Goal: Transaction & Acquisition: Purchase product/service

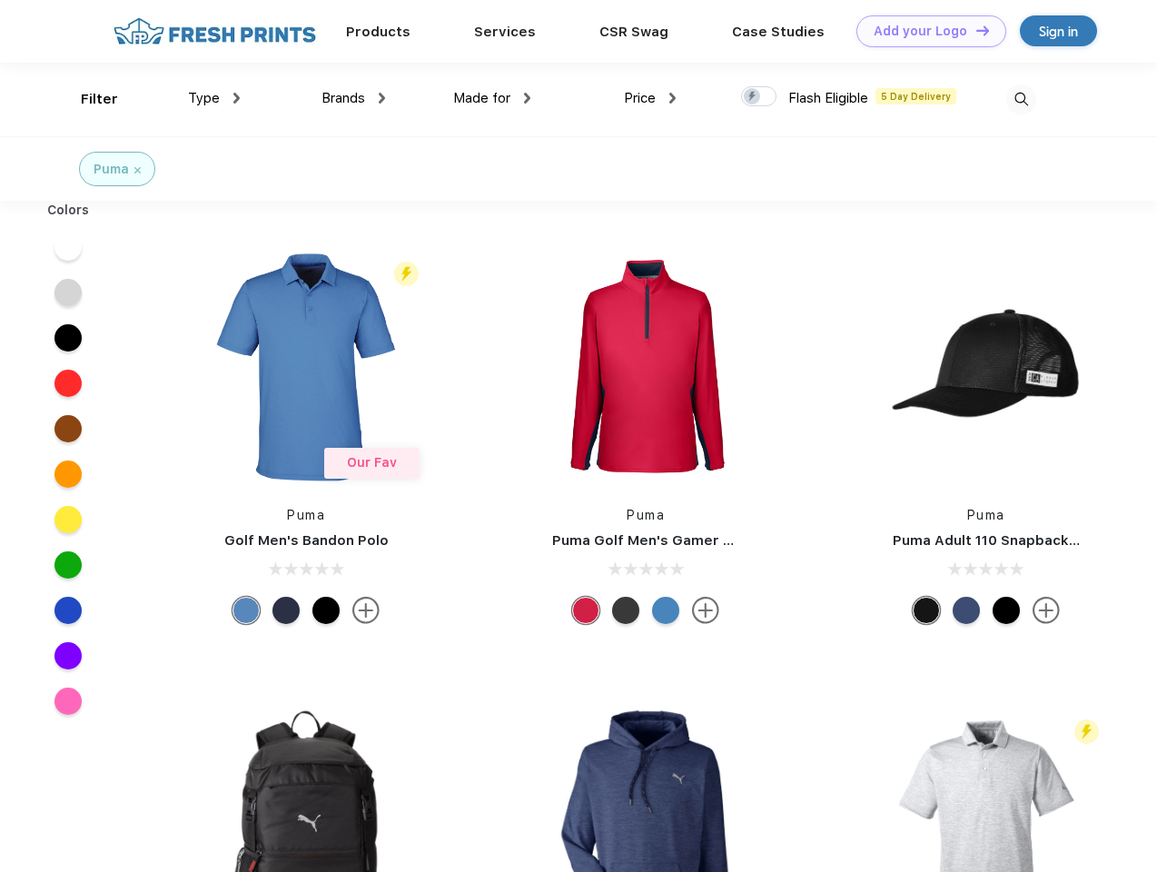
scroll to position [1, 0]
click at [925, 31] on link "Add your Logo Design Tool" at bounding box center [931, 31] width 150 height 32
click at [0, 0] on div "Design Tool" at bounding box center [0, 0] width 0 height 0
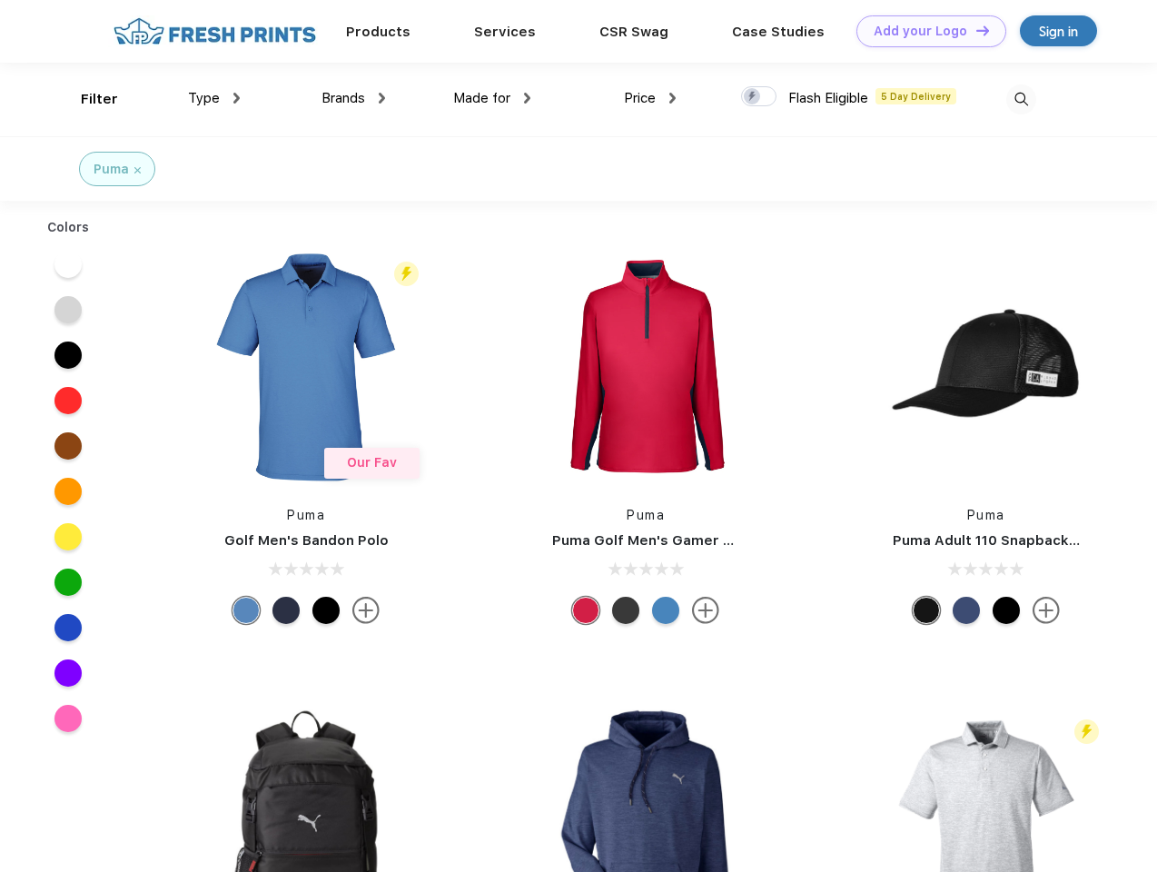
click at [975, 30] on link "Add your Logo Design Tool" at bounding box center [931, 31] width 150 height 32
click at [87, 99] on div "Filter" at bounding box center [99, 99] width 37 height 21
click at [214, 98] on span "Type" at bounding box center [204, 98] width 32 height 16
click at [353, 98] on span "Brands" at bounding box center [344, 98] width 44 height 16
click at [492, 98] on span "Made for" at bounding box center [481, 98] width 57 height 16
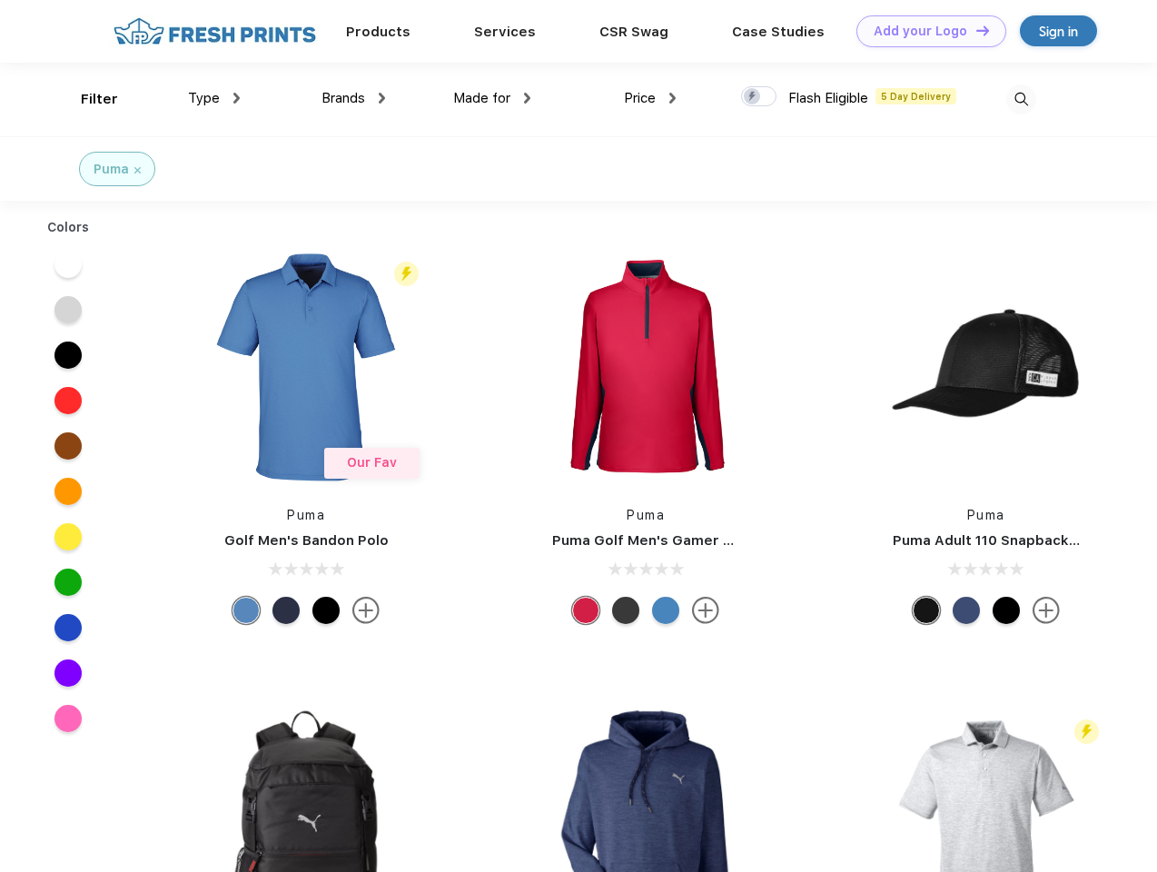
click at [650, 98] on span "Price" at bounding box center [640, 98] width 32 height 16
click at [759, 97] on div at bounding box center [758, 96] width 35 height 20
click at [753, 97] on input "checkbox" at bounding box center [747, 91] width 12 height 12
click at [1021, 99] on img at bounding box center [1021, 99] width 30 height 30
